Goal: Task Accomplishment & Management: Complete application form

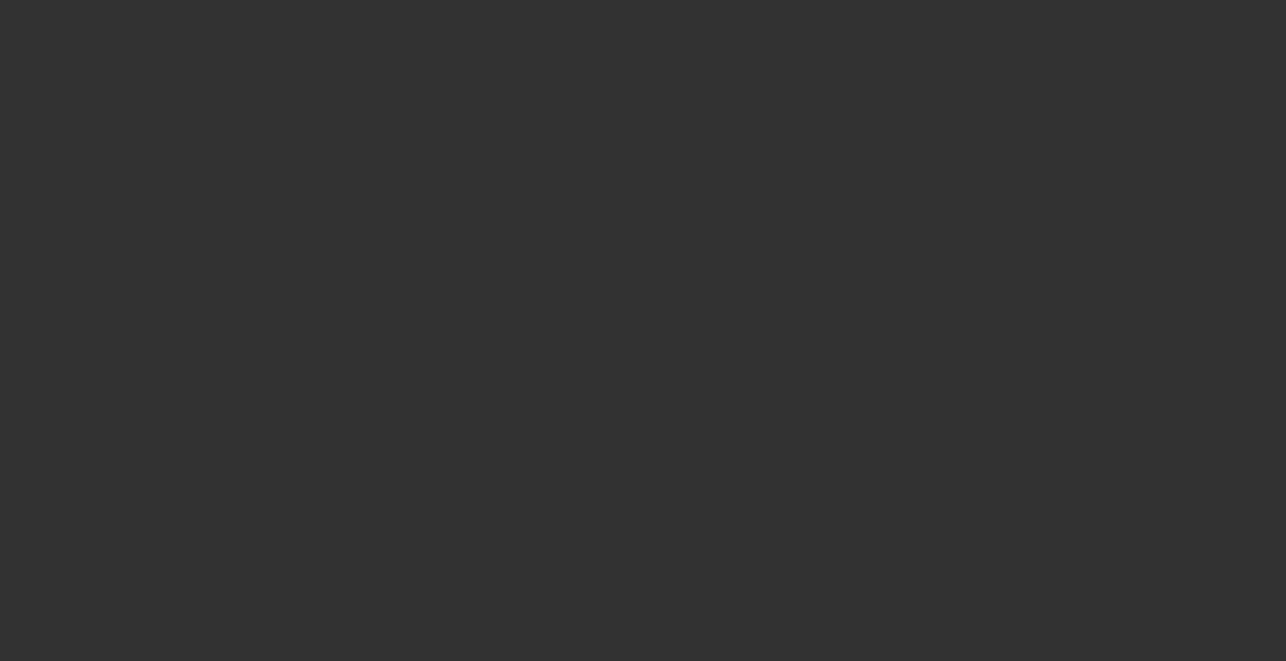
select select "0"
select select "2"
select select "0"
select select "6"
select select "0"
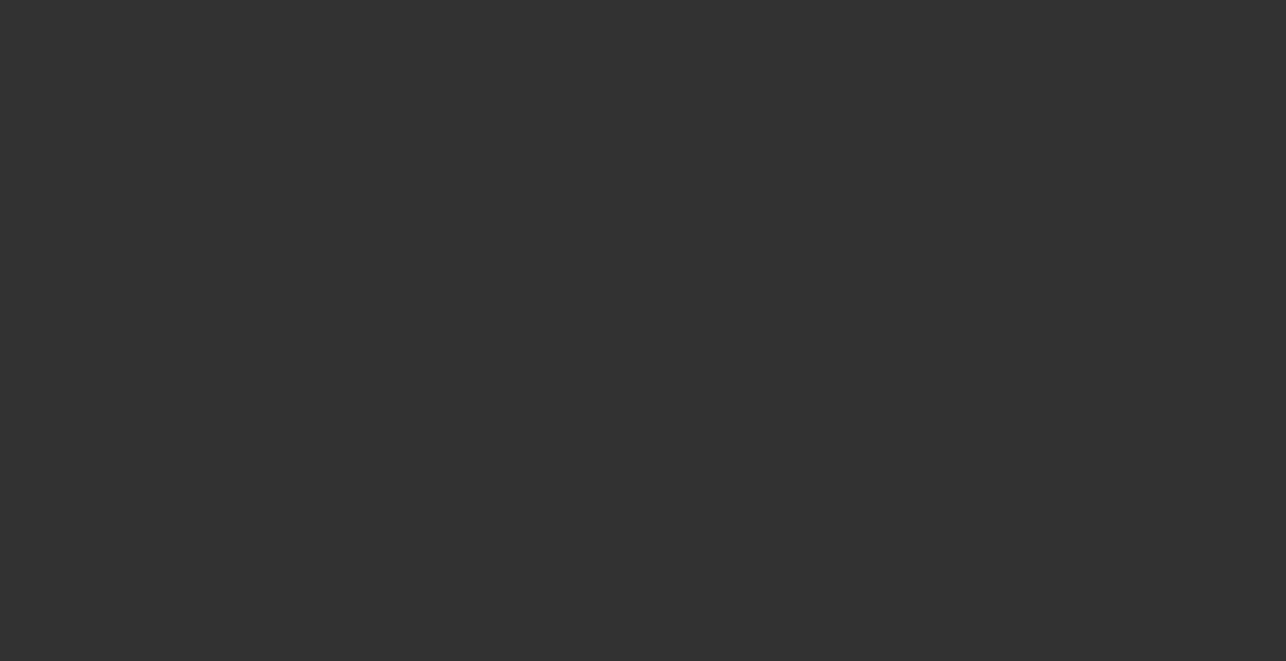
select select "2"
select select "0.1"
select select "4"
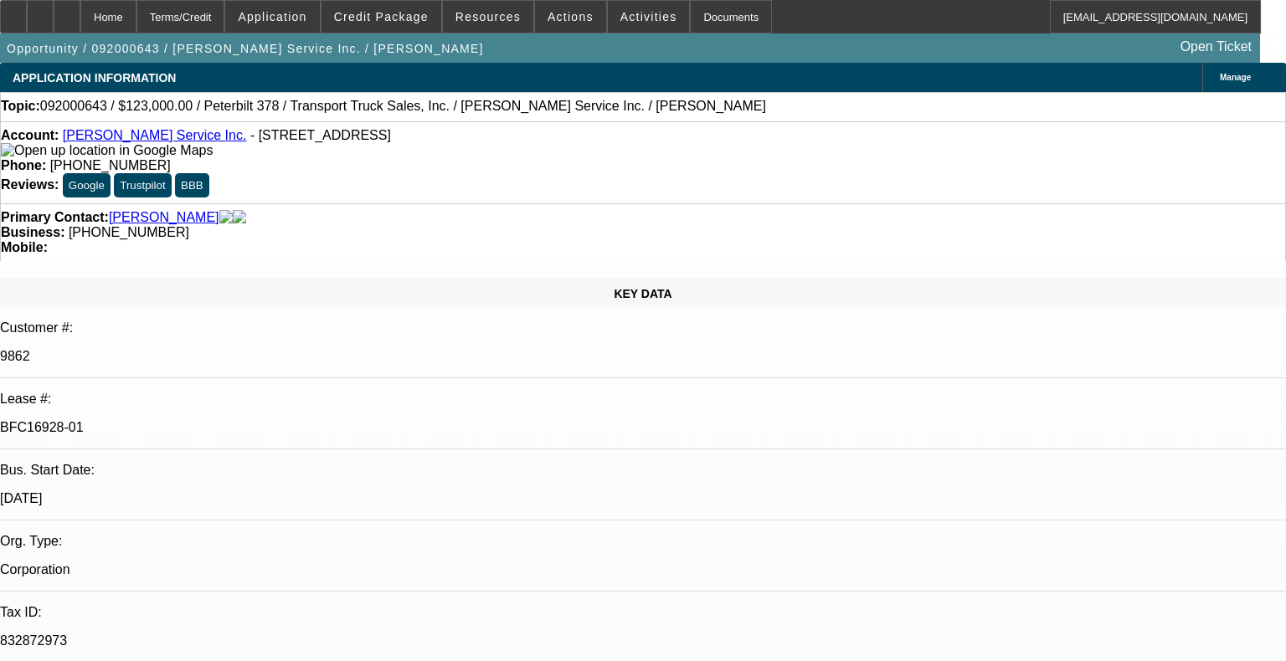
select select "1"
select select "2"
select select "1"
select select "2"
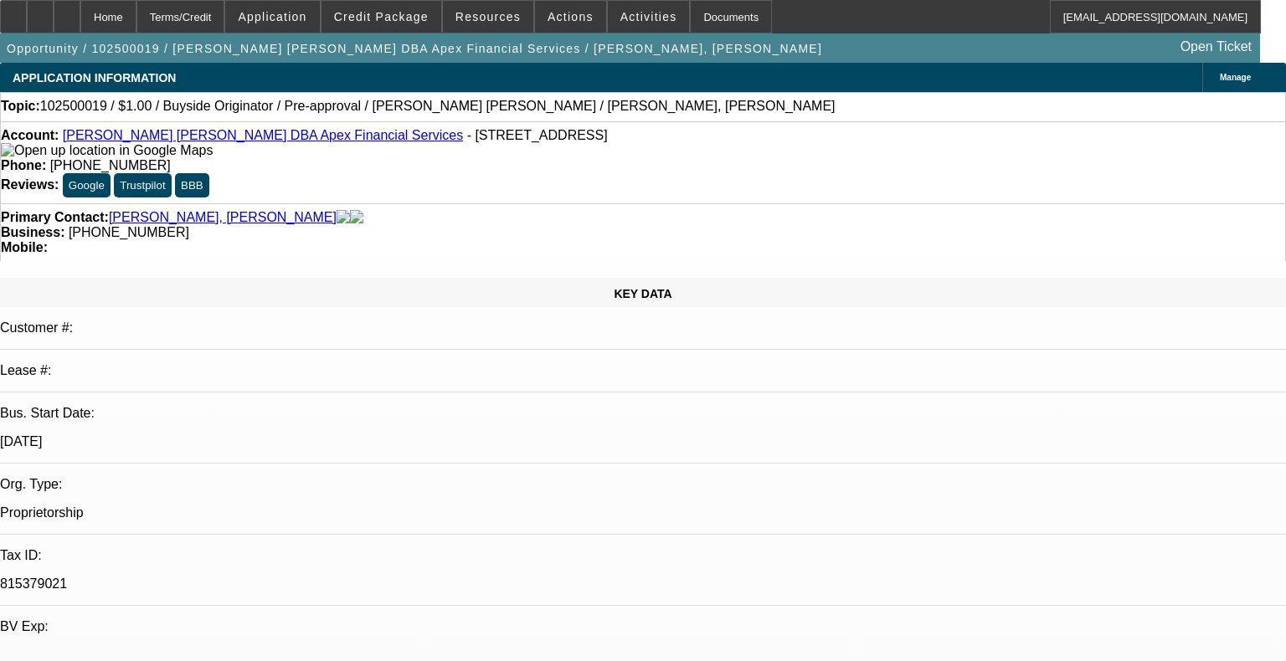
select select "0"
select select "2"
select select "0"
select select "6"
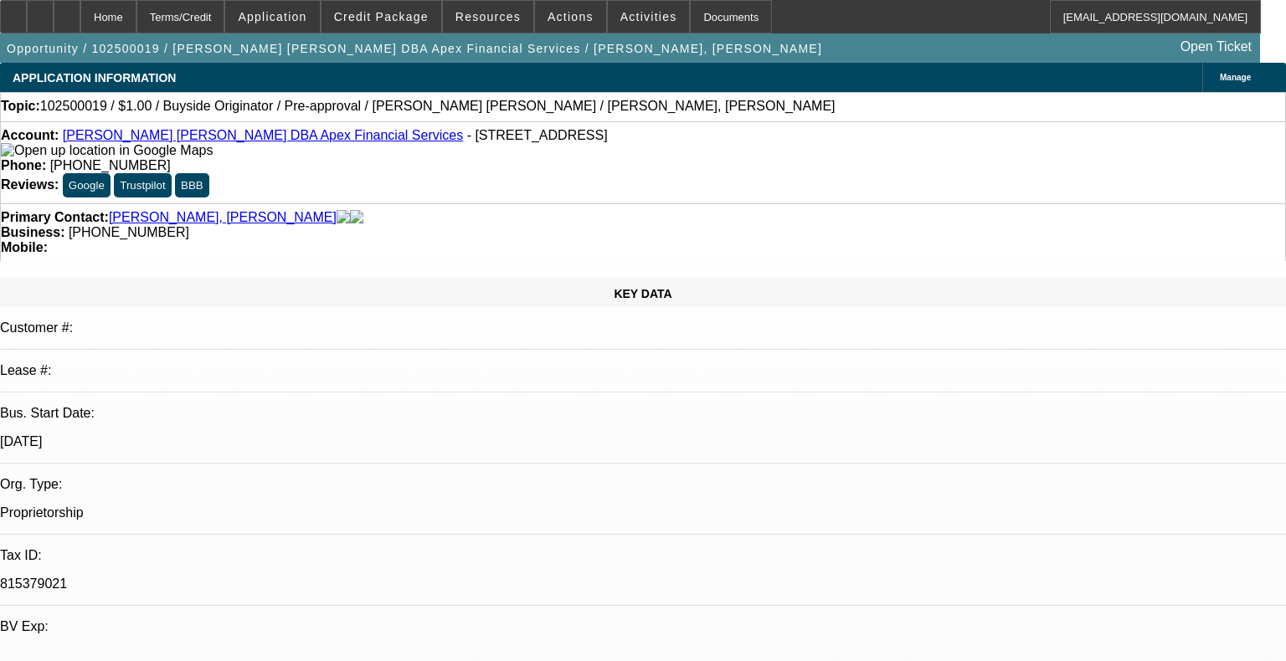
select select "0"
select select "2"
select select "0"
select select "6"
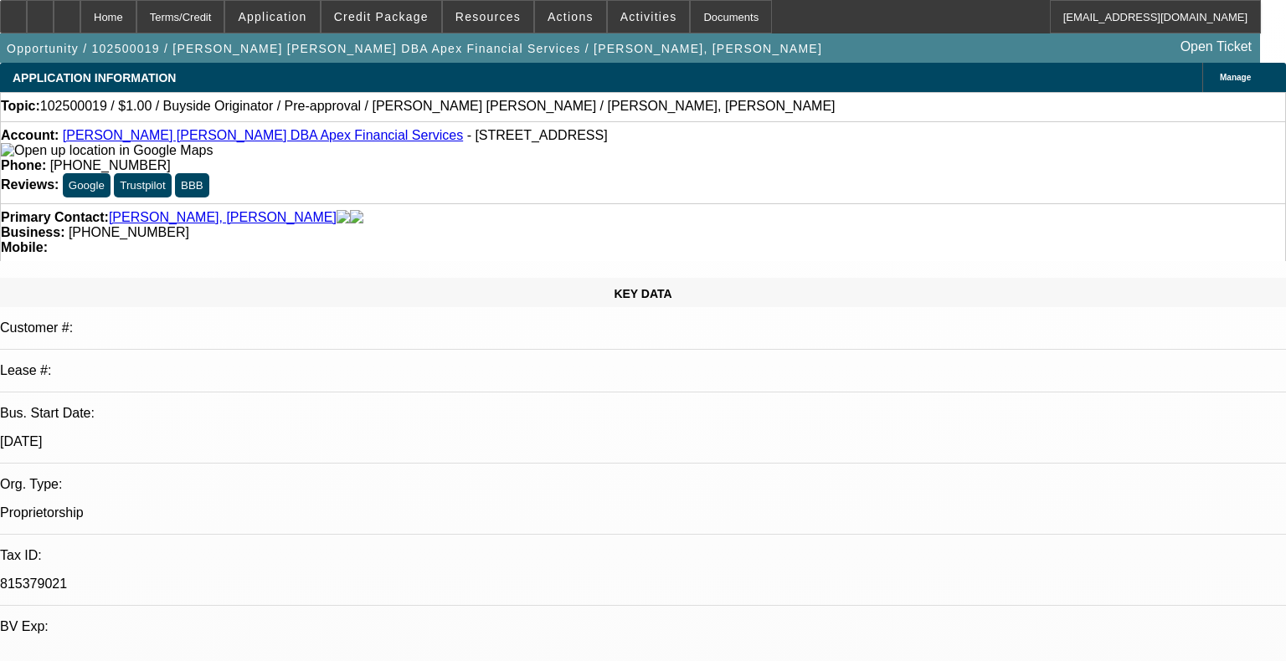
select select "0"
select select "2"
select select "0"
select select "6"
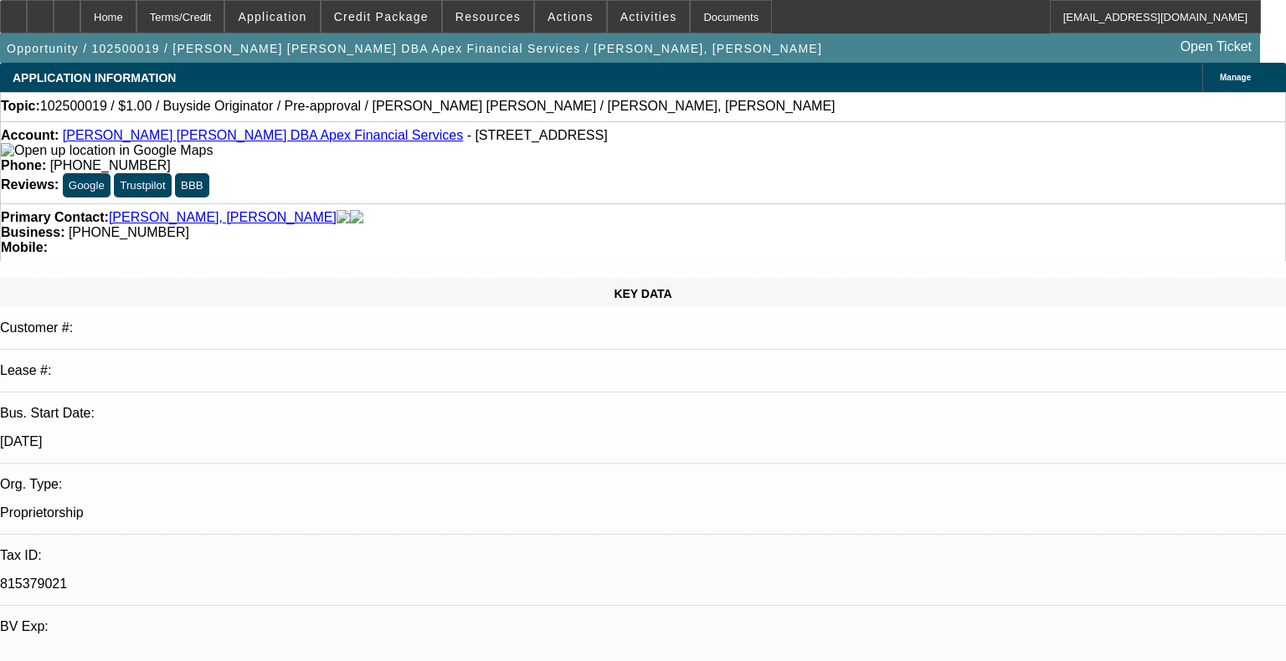
select select "0"
select select "2"
select select "0"
select select "6"
